Goal: Task Accomplishment & Management: Manage account settings

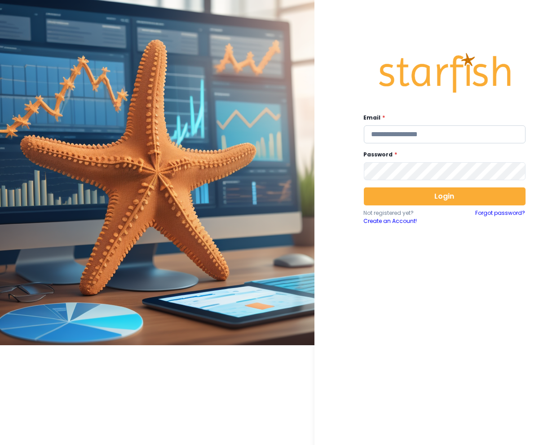
click at [391, 139] on input "email" at bounding box center [445, 134] width 162 height 18
type input "**********"
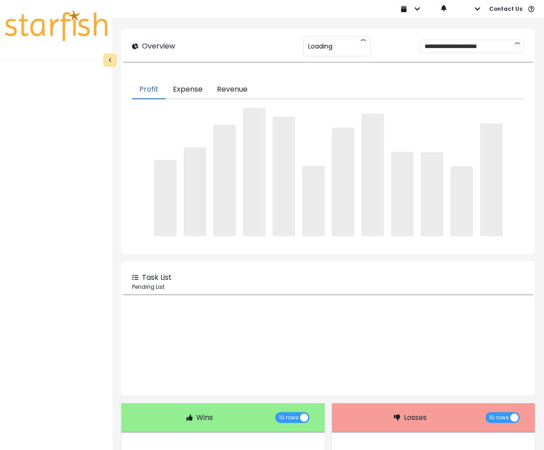
type input "*******"
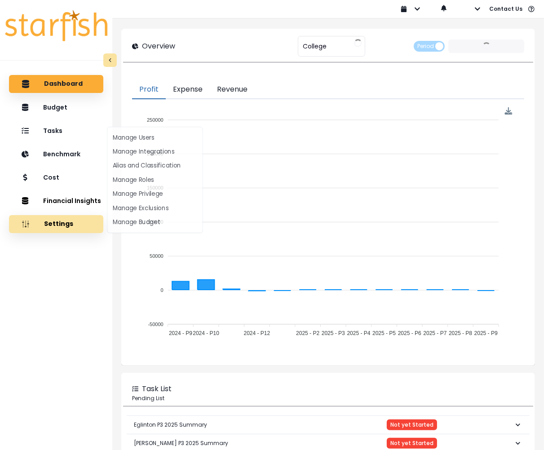
click at [56, 229] on button "Settings" at bounding box center [56, 224] width 94 height 18
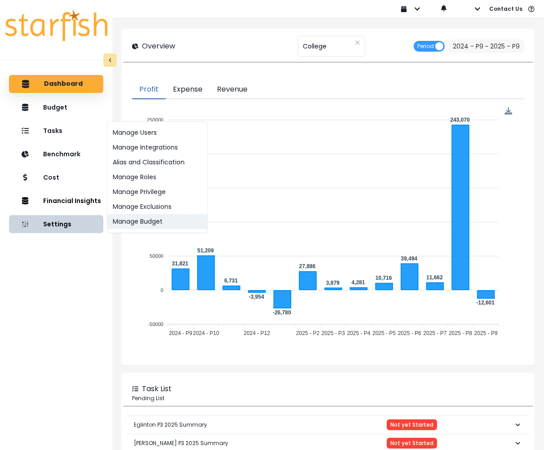
click at [155, 221] on button "Manage Budget" at bounding box center [157, 221] width 100 height 15
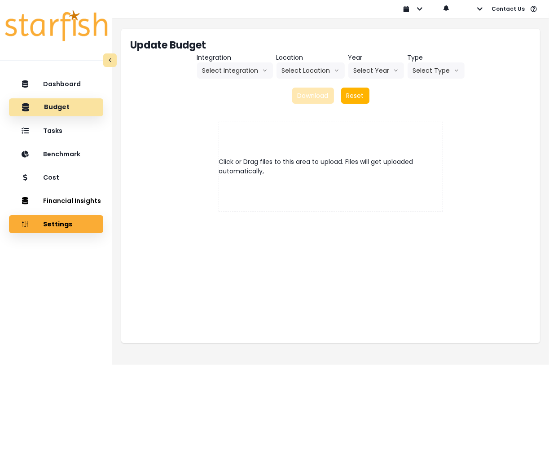
click at [58, 105] on p "Budget" at bounding box center [57, 107] width 26 height 8
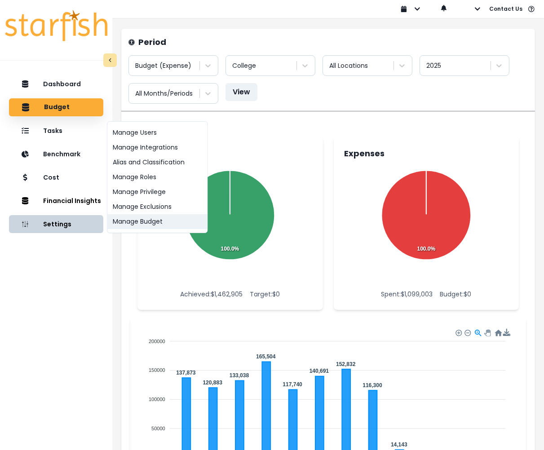
click at [150, 225] on button "Manage Budget" at bounding box center [157, 221] width 100 height 15
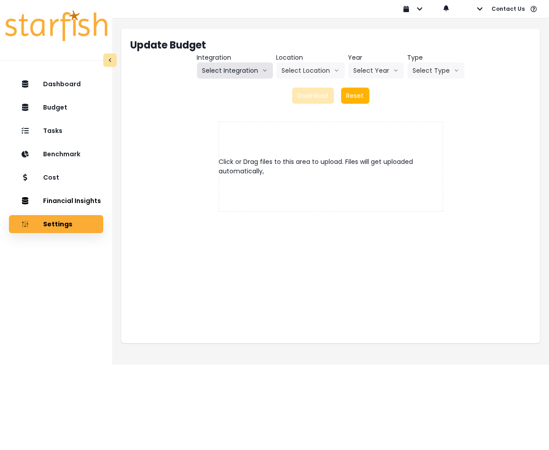
click at [232, 75] on button "Select Integration" at bounding box center [235, 70] width 76 height 16
click at [216, 90] on span "College" at bounding box center [213, 89] width 21 height 9
click at [236, 75] on button "College" at bounding box center [235, 70] width 44 height 16
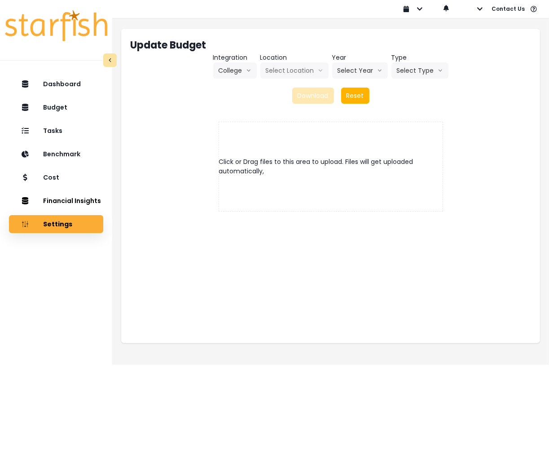
click at [201, 106] on div "Update Budget Integration College College Location Select Location Year Select …" at bounding box center [330, 71] width 419 height 84
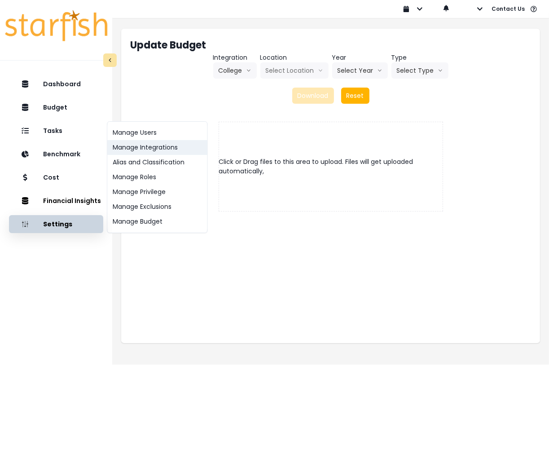
click at [155, 147] on button "Manage Integrations" at bounding box center [157, 147] width 100 height 15
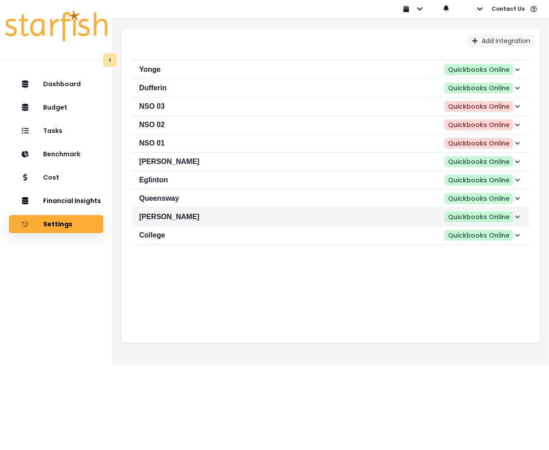
click at [172, 216] on h2 "[PERSON_NAME]" at bounding box center [232, 216] width 187 height 9
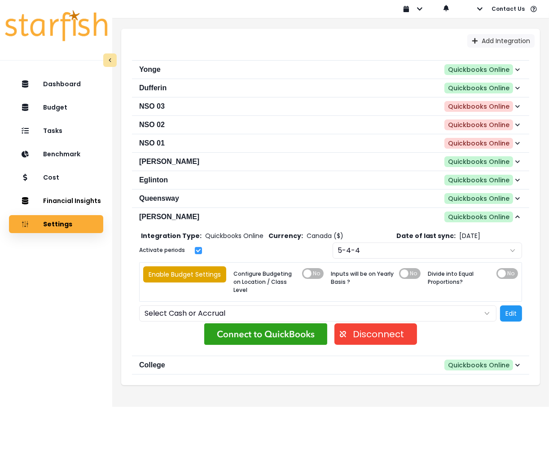
click at [202, 273] on button "Enable Budget Settings" at bounding box center [184, 274] width 83 height 16
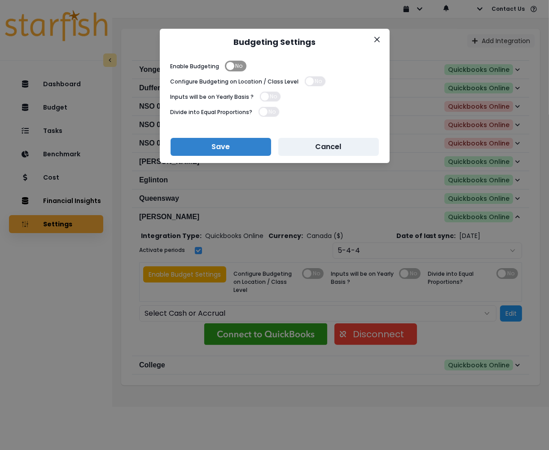
click at [232, 67] on span "No" at bounding box center [236, 66] width 22 height 11
click at [239, 147] on button "Save" at bounding box center [221, 147] width 101 height 18
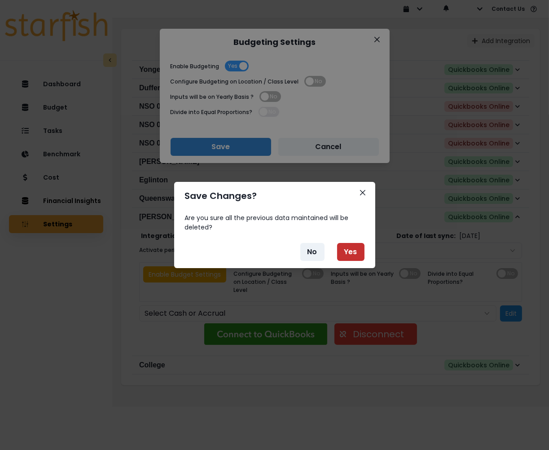
click at [352, 249] on button "Yes" at bounding box center [350, 252] width 27 height 18
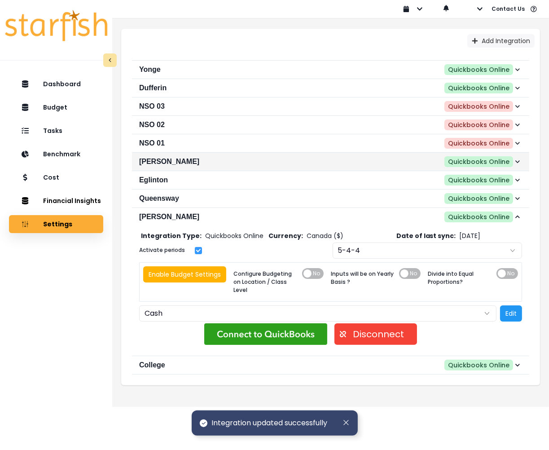
click at [165, 159] on h2 "[PERSON_NAME]" at bounding box center [232, 161] width 187 height 9
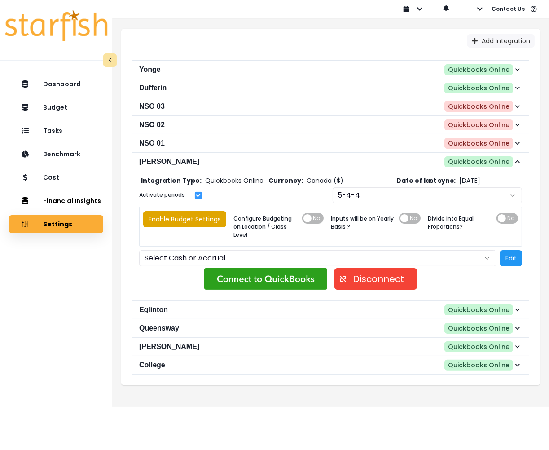
click at [202, 221] on button "Enable Budget Settings" at bounding box center [184, 219] width 83 height 16
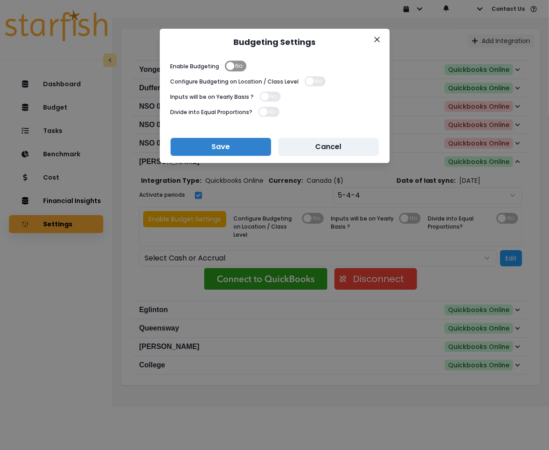
click at [236, 66] on span "No" at bounding box center [239, 66] width 7 height 11
click at [230, 146] on button "Save" at bounding box center [221, 147] width 101 height 18
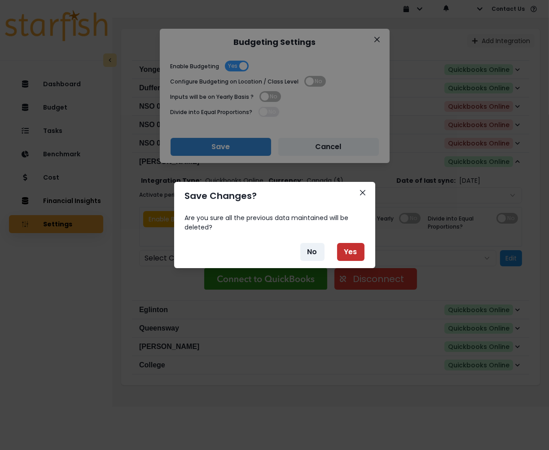
click at [346, 255] on button "Yes" at bounding box center [350, 252] width 27 height 18
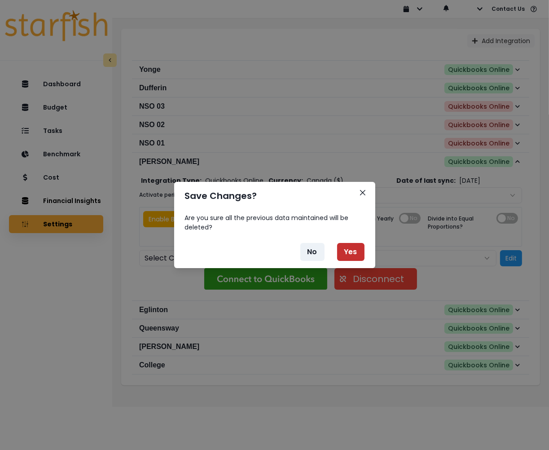
click at [343, 248] on button "Yes" at bounding box center [350, 252] width 27 height 18
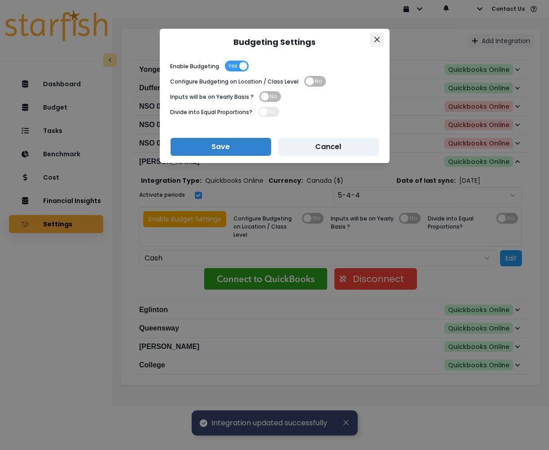
click at [375, 42] on button "Close" at bounding box center [377, 39] width 14 height 14
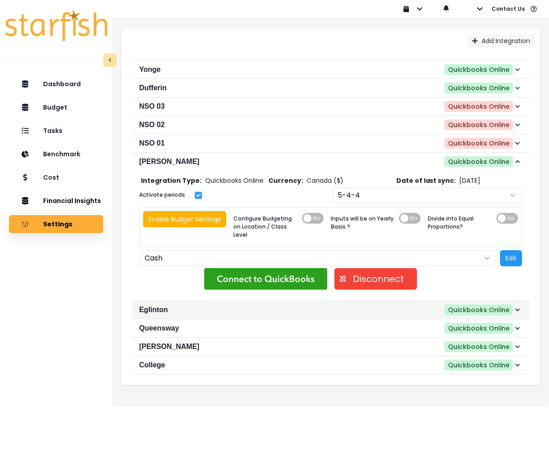
click at [171, 308] on h2 "Eglinton" at bounding box center [232, 309] width 187 height 9
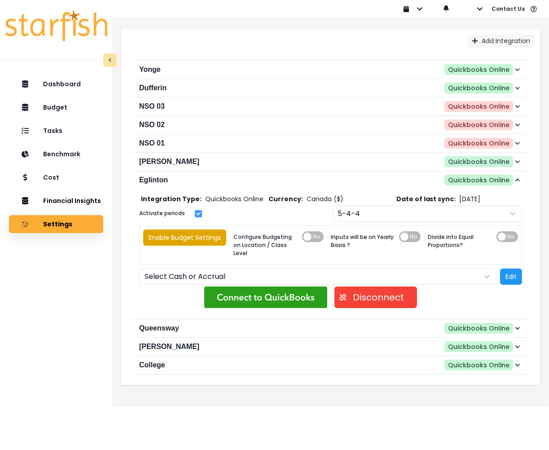
click at [195, 235] on button "Enable Budget Settings" at bounding box center [184, 238] width 83 height 16
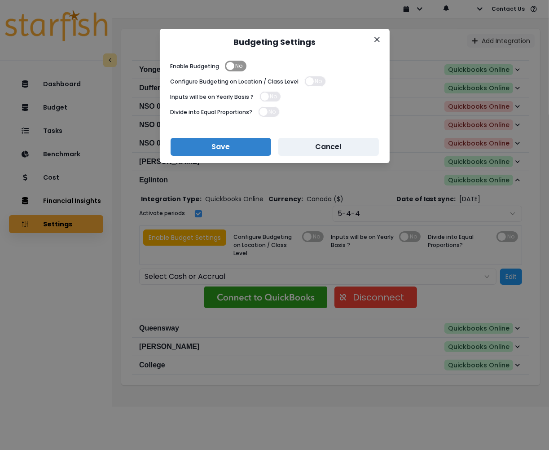
click at [232, 65] on span "No" at bounding box center [236, 66] width 22 height 11
click at [227, 146] on button "Save" at bounding box center [221, 147] width 101 height 18
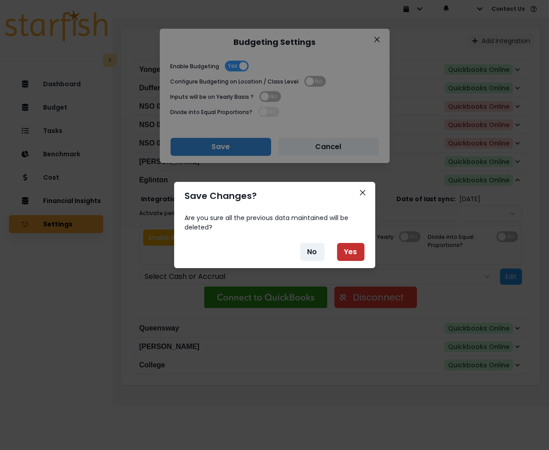
click at [353, 252] on button "Yes" at bounding box center [350, 252] width 27 height 18
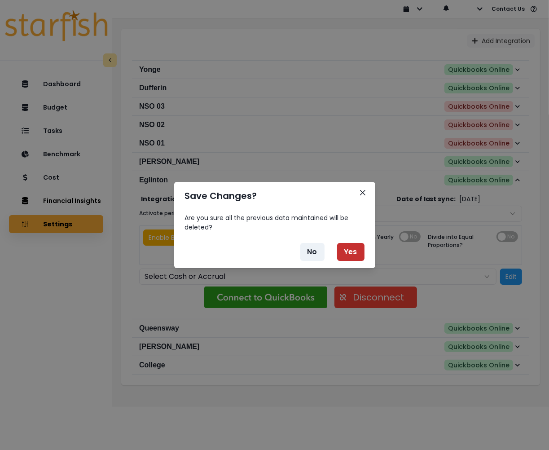
click at [352, 249] on button "Yes" at bounding box center [350, 252] width 27 height 18
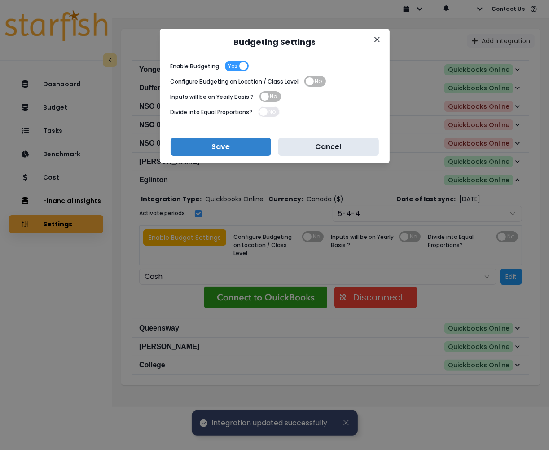
click at [325, 144] on button "Cancel" at bounding box center [328, 147] width 101 height 18
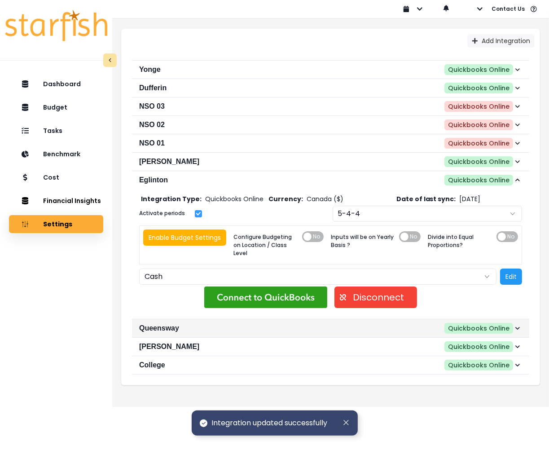
click at [164, 331] on h2 "Queensway" at bounding box center [232, 328] width 187 height 9
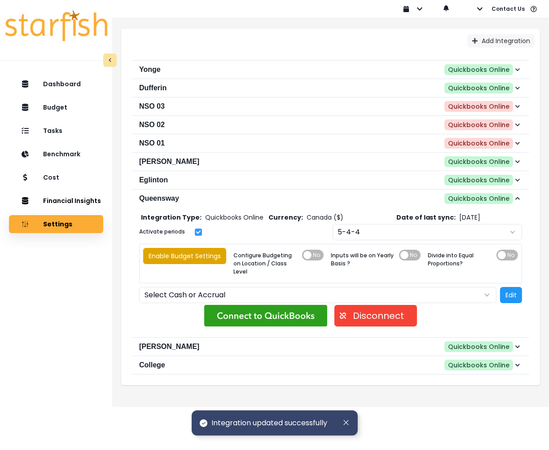
click at [203, 259] on button "Enable Budget Settings" at bounding box center [184, 256] width 83 height 16
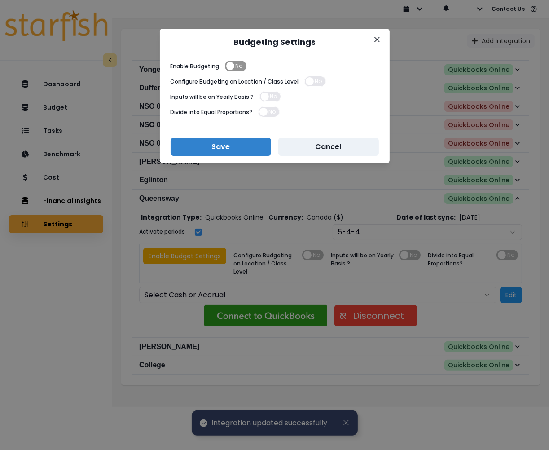
click at [239, 69] on span "No" at bounding box center [239, 66] width 7 height 11
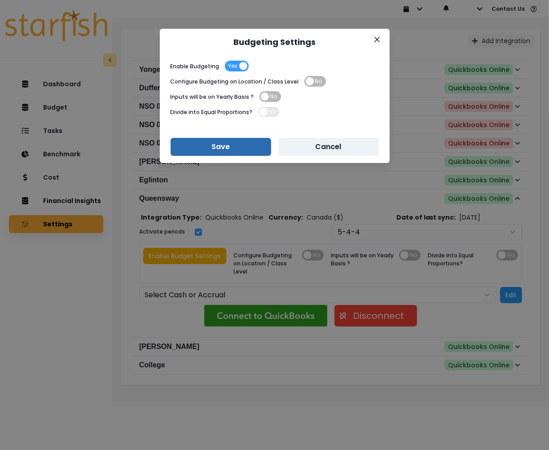
click at [235, 142] on button "Save" at bounding box center [221, 147] width 101 height 18
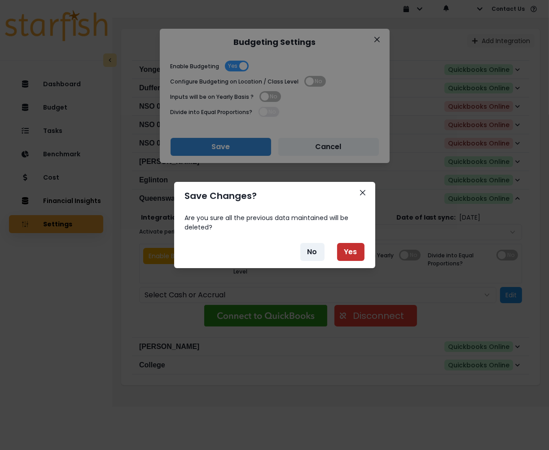
click at [342, 253] on button "Yes" at bounding box center [350, 252] width 27 height 18
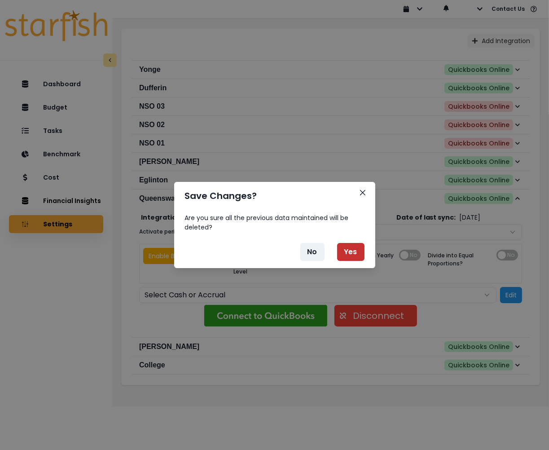
click at [353, 249] on button "Yes" at bounding box center [350, 252] width 27 height 18
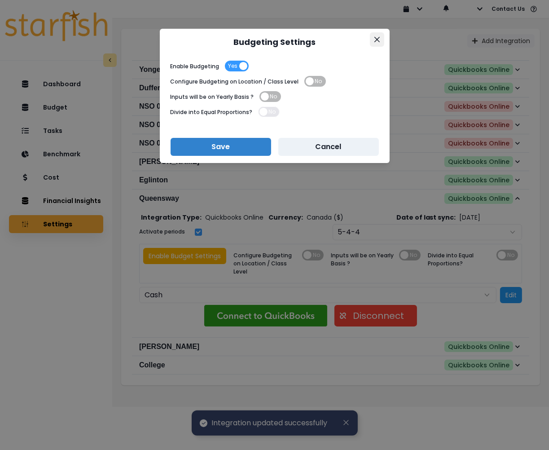
click at [375, 36] on button "Close" at bounding box center [377, 39] width 14 height 14
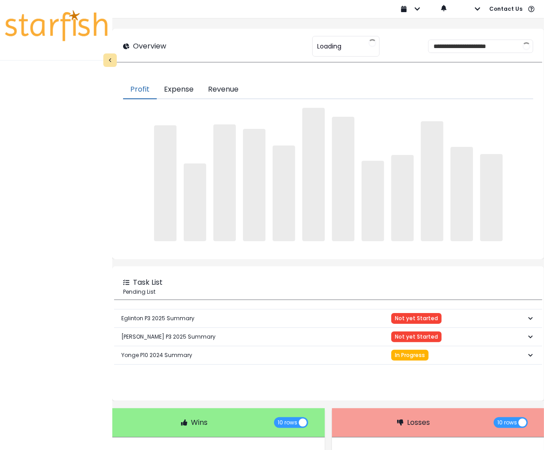
type input "*******"
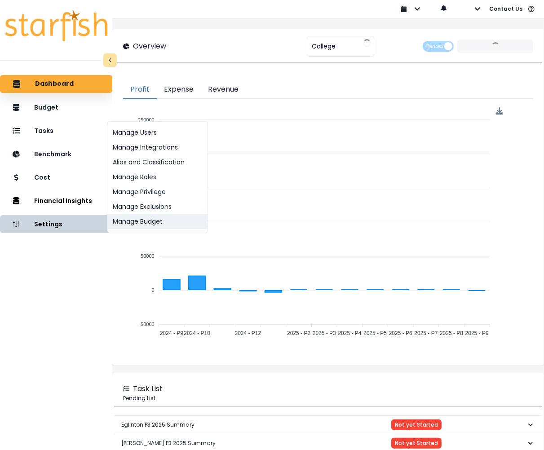
click at [149, 224] on button "Manage Budget" at bounding box center [157, 221] width 100 height 15
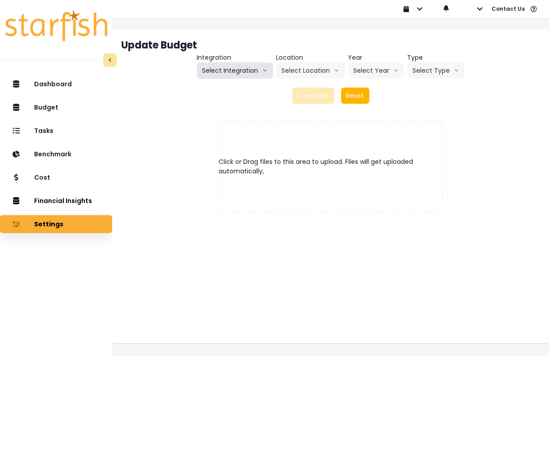
click at [244, 64] on button "Select Integration" at bounding box center [235, 70] width 76 height 16
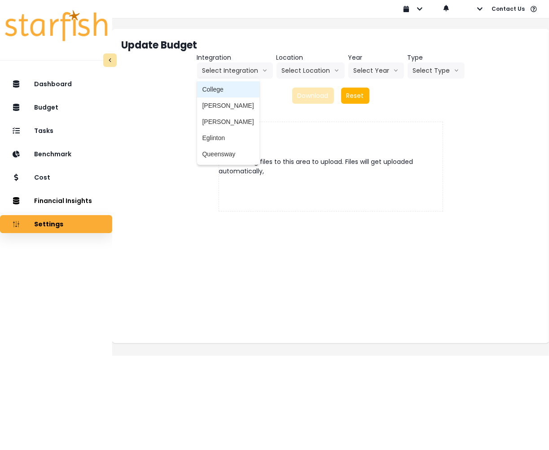
click at [220, 90] on span "College" at bounding box center [229, 89] width 52 height 9
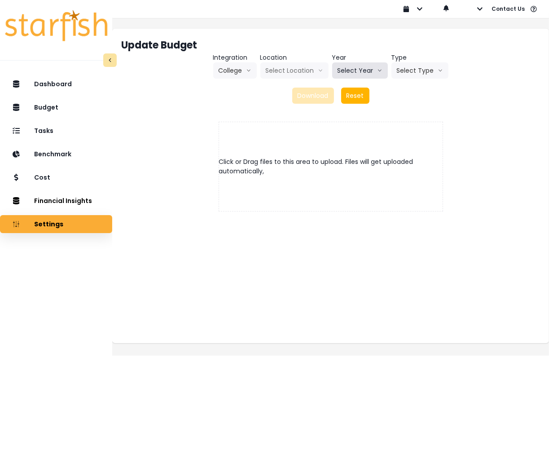
click at [349, 67] on button "Select Year" at bounding box center [360, 70] width 56 height 16
click at [349, 104] on span "2025" at bounding box center [345, 105] width 14 height 9
click at [401, 74] on button "Select Type" at bounding box center [409, 70] width 57 height 16
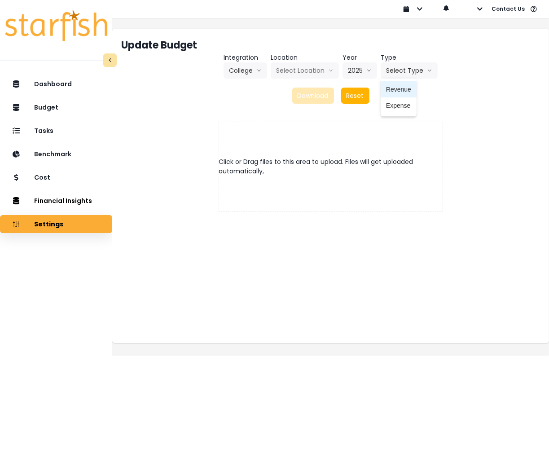
click at [398, 87] on span "Revenue" at bounding box center [398, 89] width 25 height 9
